Goal: Task Accomplishment & Management: Manage account settings

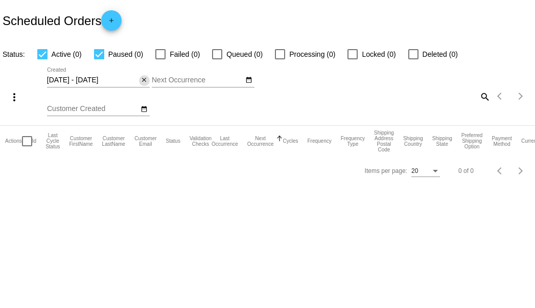
click at [147, 81] on mat-icon "close" at bounding box center [144, 80] width 7 height 8
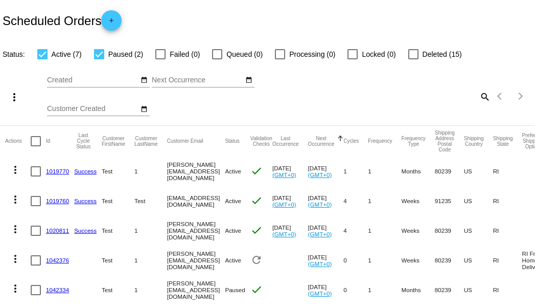
click at [50, 173] on link "1019770" at bounding box center [57, 171] width 23 height 7
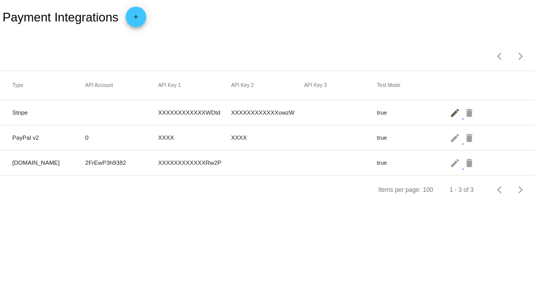
click at [453, 110] on mat-icon "edit" at bounding box center [456, 112] width 12 height 16
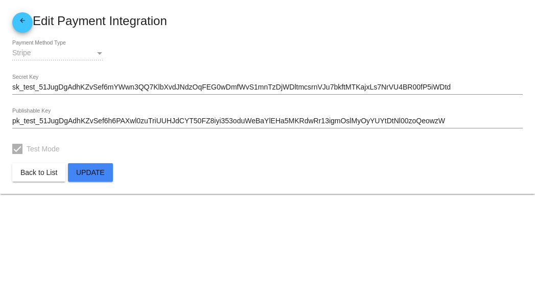
click at [99, 170] on span "Update" at bounding box center [90, 172] width 29 height 8
